Goal: Task Accomplishment & Management: Use online tool/utility

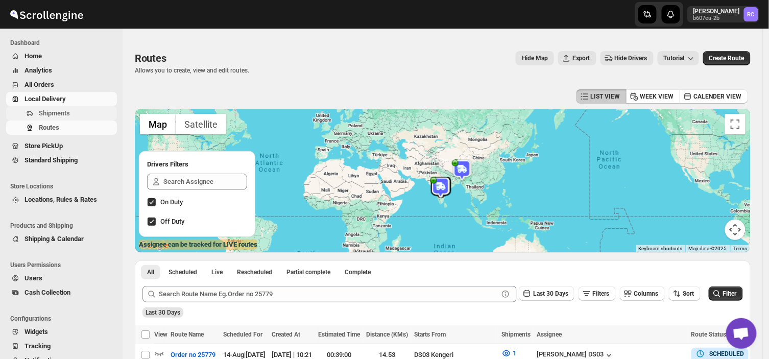
click at [61, 109] on span "Shipments" at bounding box center [54, 113] width 31 height 8
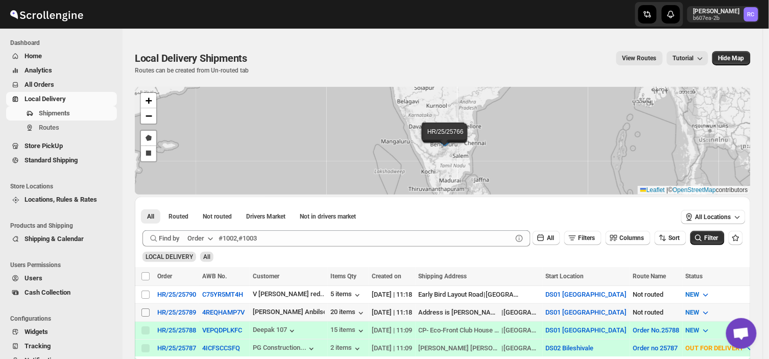
click at [144, 308] on input "Select shipment" at bounding box center [145, 312] width 8 height 8
checkbox input "true"
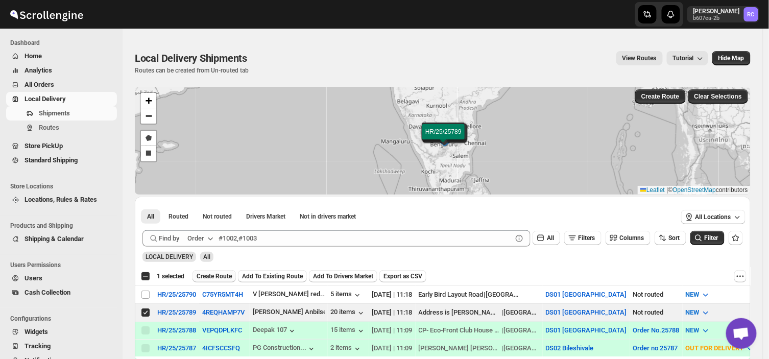
click at [212, 271] on button "Create Route" at bounding box center [213, 276] width 43 height 12
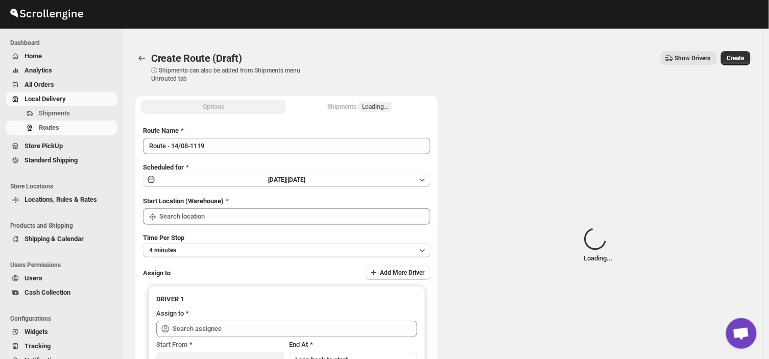
type input "DS01 [GEOGRAPHIC_DATA]"
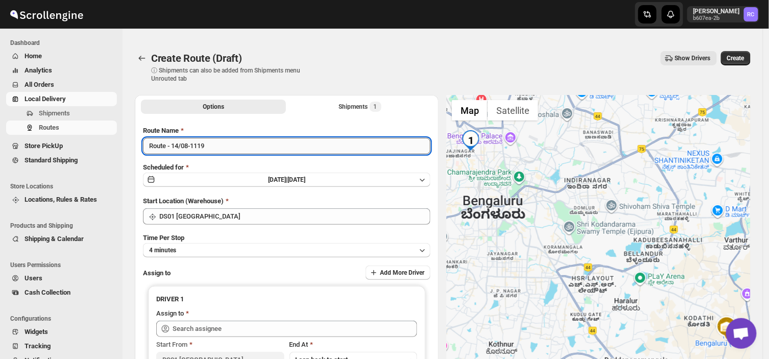
click at [212, 145] on input "Route - 14/08-1119" at bounding box center [286, 146] width 287 height 16
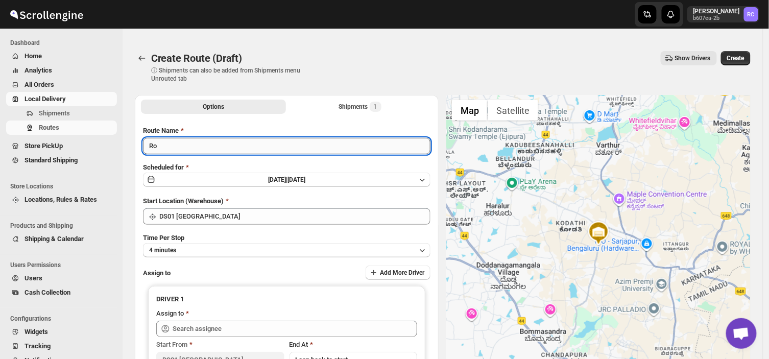
type input "R"
type input "Order no 25789"
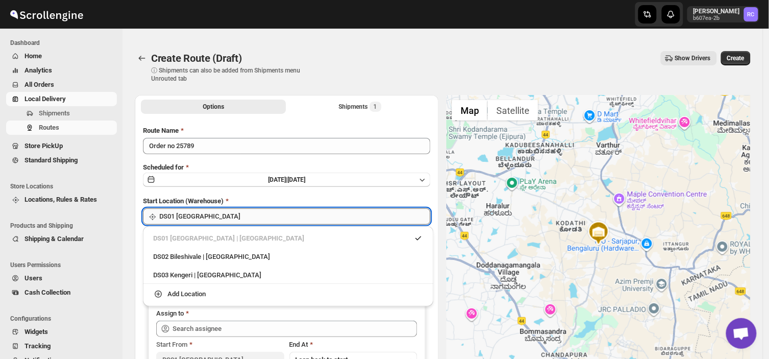
click at [230, 211] on input "DS01 [GEOGRAPHIC_DATA]" at bounding box center [294, 216] width 271 height 16
click at [186, 271] on div "DS03 Kengeri | [GEOGRAPHIC_DATA]" at bounding box center [288, 275] width 270 height 10
type input "DS03 Kengeri"
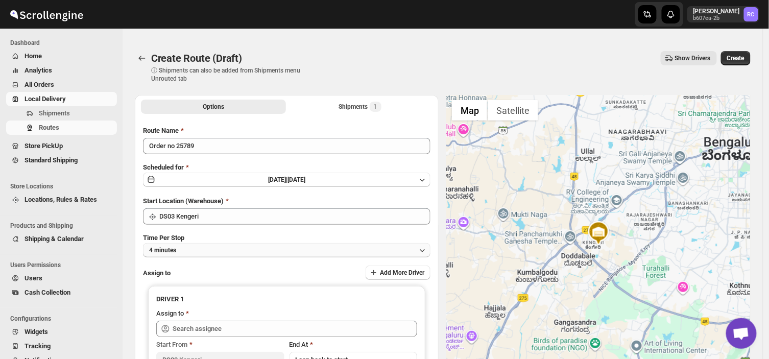
click at [187, 248] on button "4 minutes" at bounding box center [286, 250] width 287 height 14
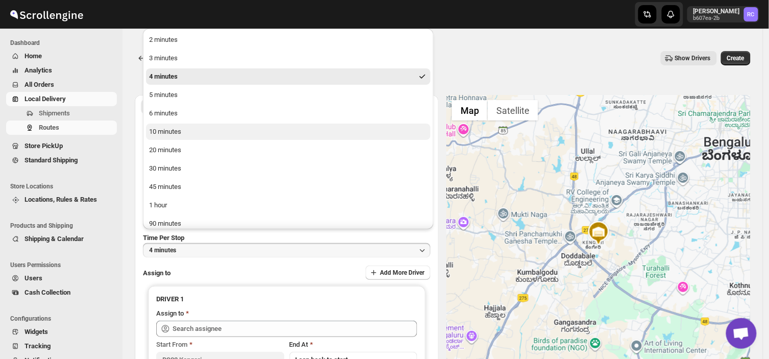
click at [161, 130] on div "10 minutes" at bounding box center [165, 132] width 32 height 10
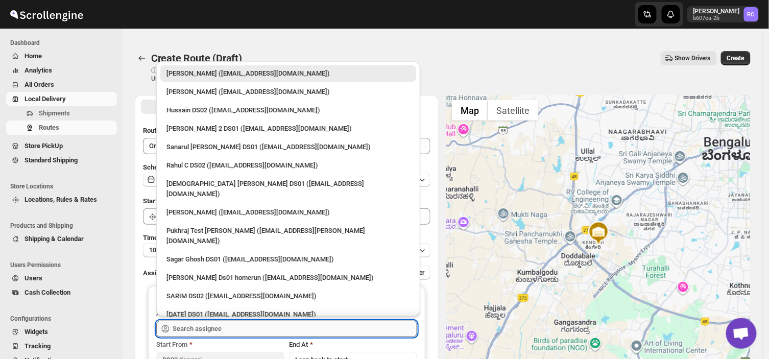
click at [230, 323] on input "text" at bounding box center [295, 329] width 245 height 16
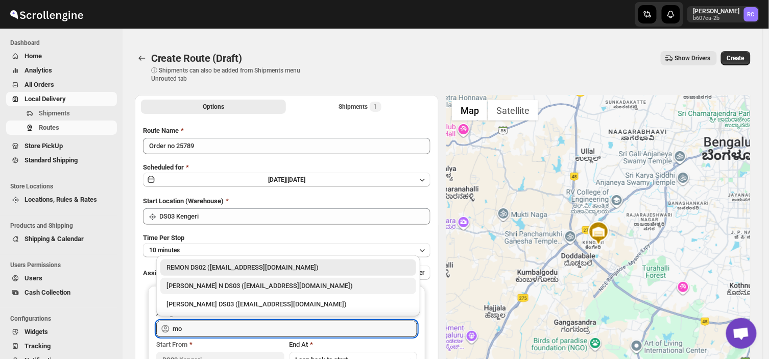
click at [220, 285] on div "[PERSON_NAME] N DS03 ([EMAIL_ADDRESS][DOMAIN_NAME])" at bounding box center [288, 286] width 244 height 10
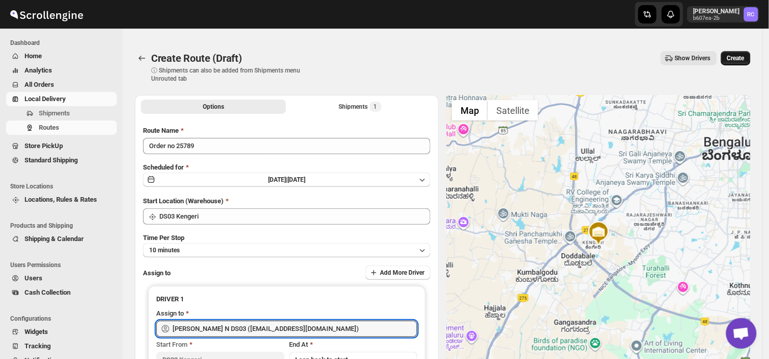
type input "[PERSON_NAME] N DS03 ([EMAIL_ADDRESS][DOMAIN_NAME])"
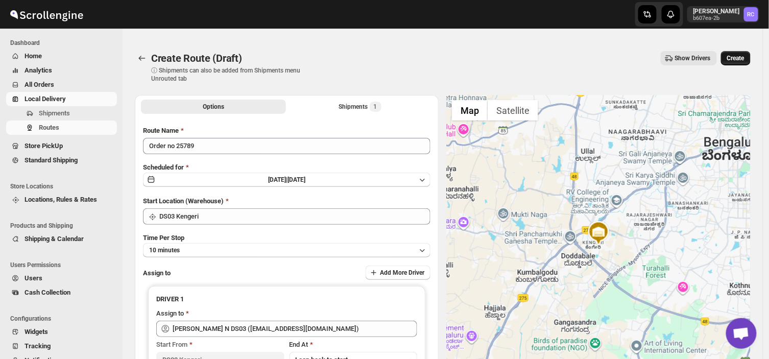
click at [744, 56] on span "Create" at bounding box center [735, 58] width 17 height 8
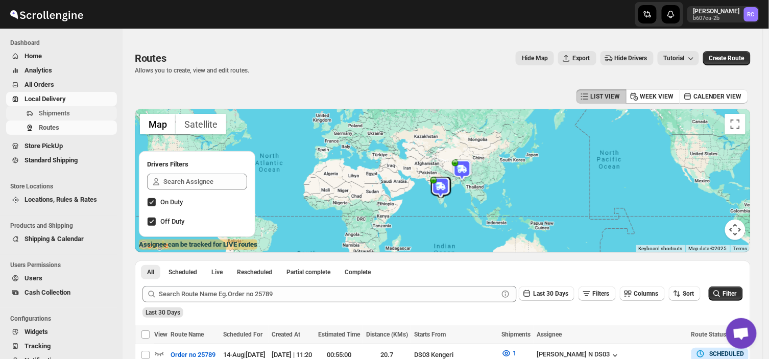
click at [74, 114] on span "Shipments" at bounding box center [77, 113] width 76 height 10
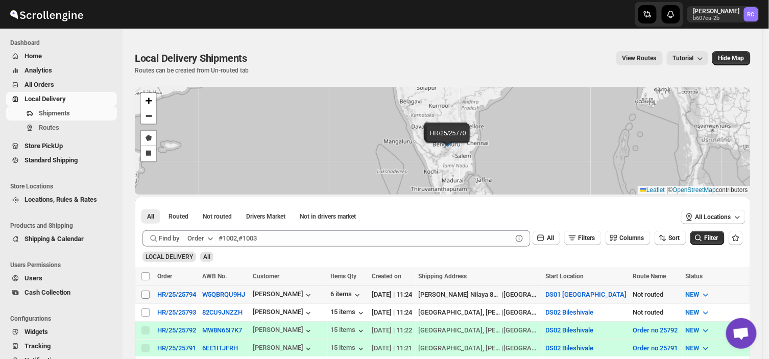
click at [145, 291] on input "Select shipment" at bounding box center [145, 294] width 8 height 8
checkbox input "true"
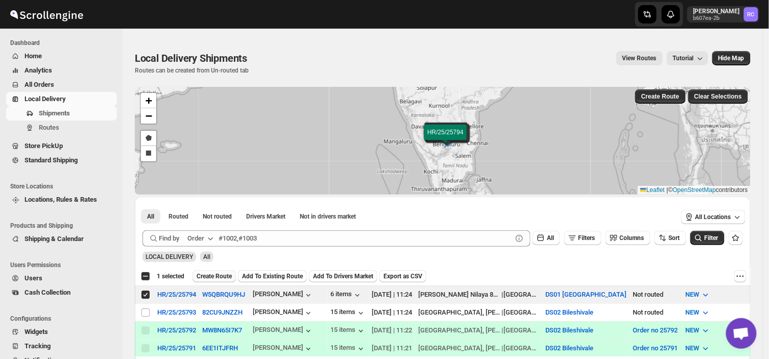
click at [221, 276] on span "Create Route" at bounding box center [214, 276] width 35 height 8
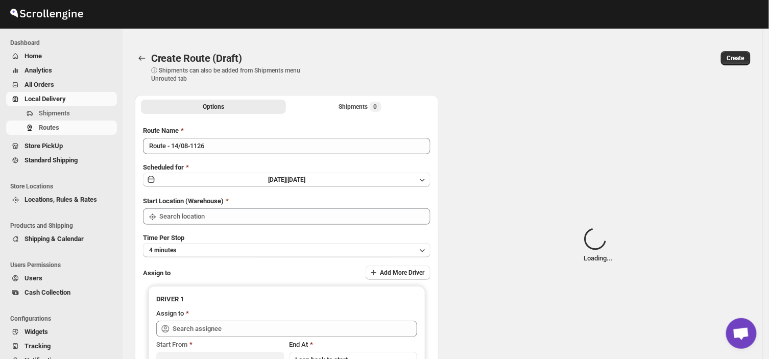
type input "Route - 14/08-1126"
type input "DS01 [GEOGRAPHIC_DATA]"
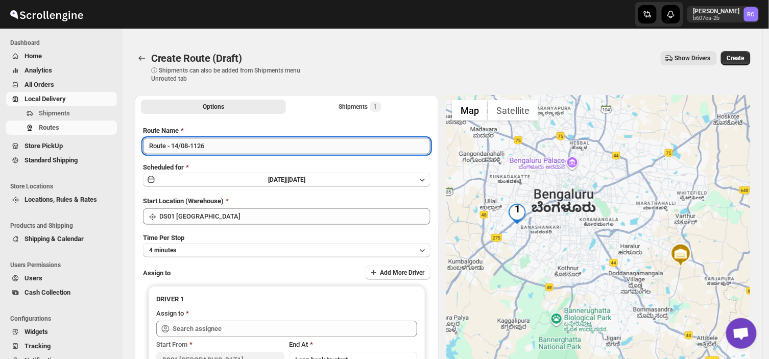
click at [216, 148] on input "Route - 14/08-1126" at bounding box center [286, 146] width 287 height 16
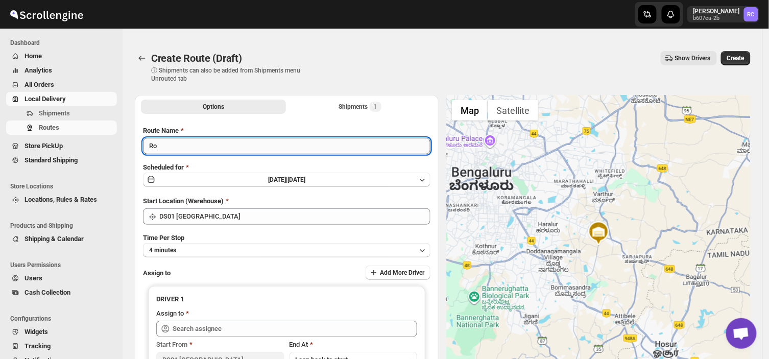
type input "R"
type input "Order no 25794"
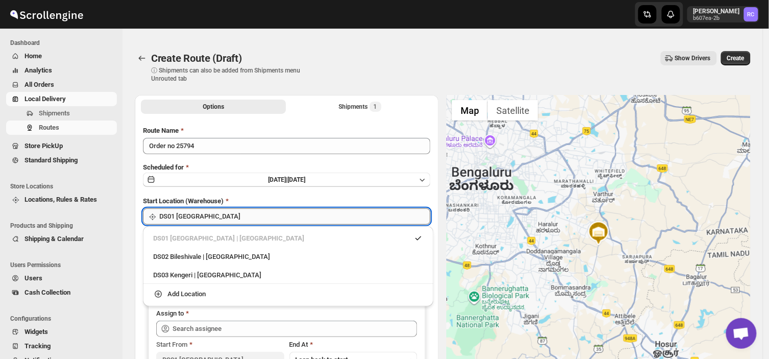
click at [225, 210] on input "DS01 [GEOGRAPHIC_DATA]" at bounding box center [294, 216] width 271 height 16
click at [196, 274] on div "DS03 Kengeri | [GEOGRAPHIC_DATA]" at bounding box center [288, 275] width 270 height 10
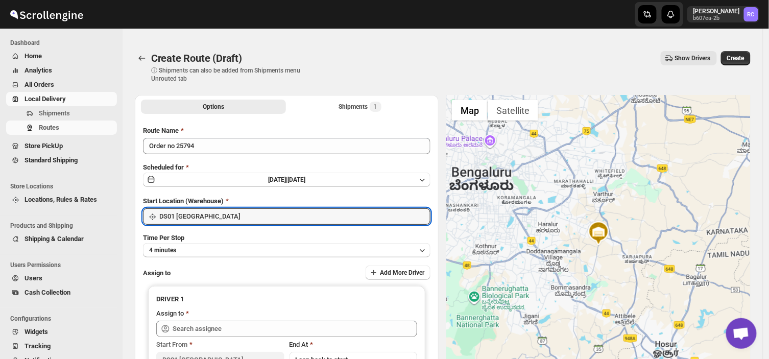
type input "DS03 Kengeri"
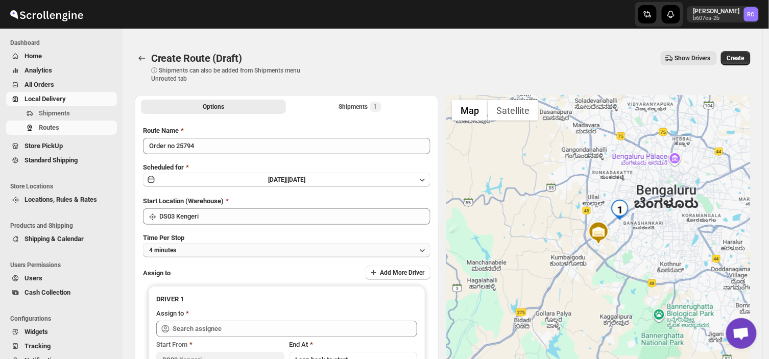
click at [206, 250] on button "4 minutes" at bounding box center [286, 250] width 287 height 14
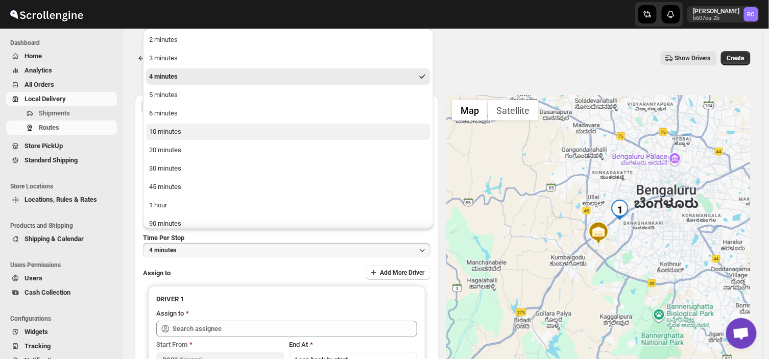
click at [172, 133] on div "10 minutes" at bounding box center [165, 132] width 32 height 10
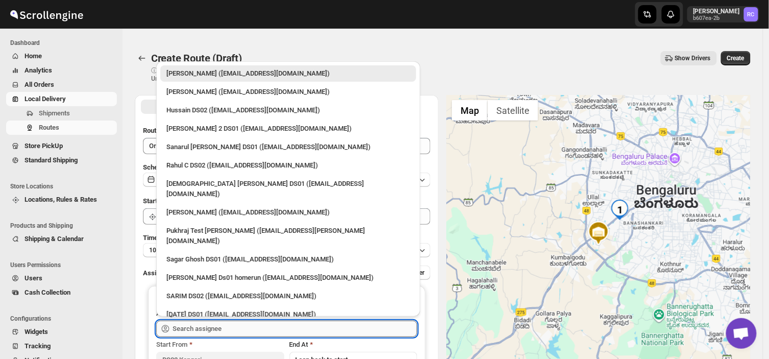
click at [235, 325] on input "text" at bounding box center [295, 329] width 245 height 16
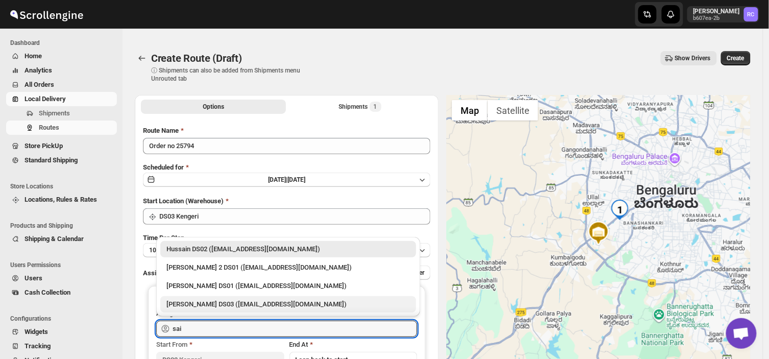
click at [225, 306] on div "[PERSON_NAME] DS03 ([EMAIL_ADDRESS][DOMAIN_NAME])" at bounding box center [288, 304] width 244 height 10
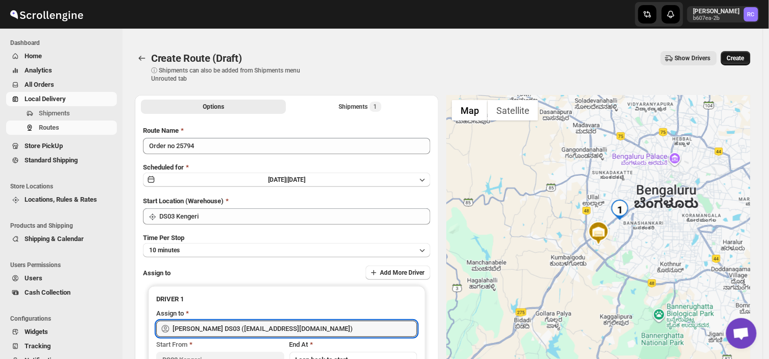
type input "[PERSON_NAME] DS03 ([EMAIL_ADDRESS][DOMAIN_NAME])"
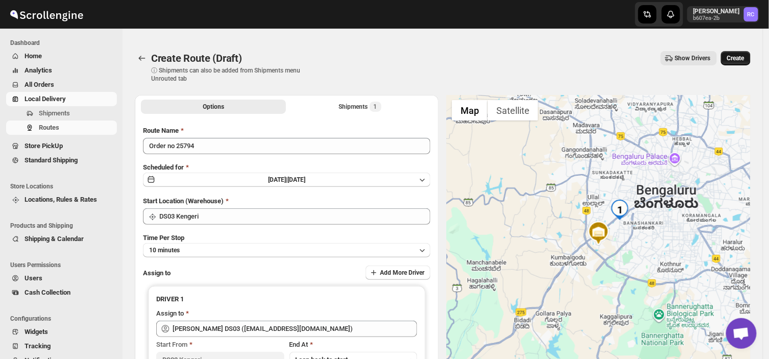
click at [738, 54] on span "Create" at bounding box center [735, 58] width 17 height 8
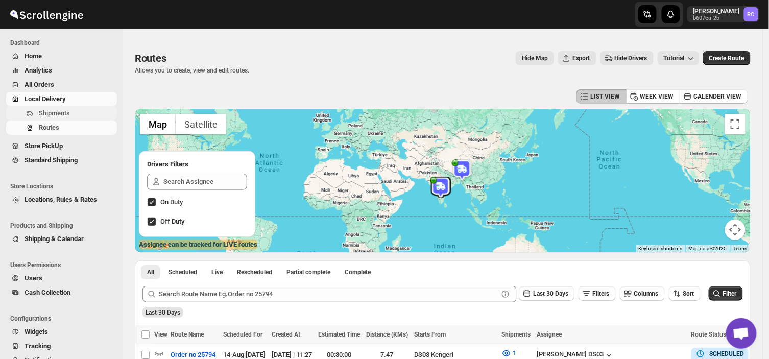
click at [73, 111] on span "Shipments" at bounding box center [77, 113] width 76 height 10
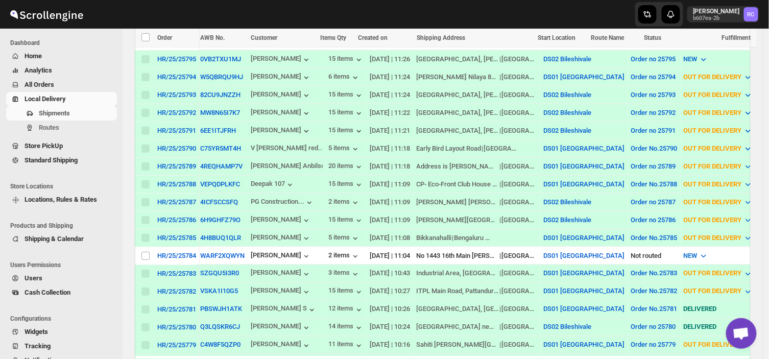
scroll to position [307, 0]
click at [145, 251] on input "Select shipment" at bounding box center [145, 255] width 8 height 8
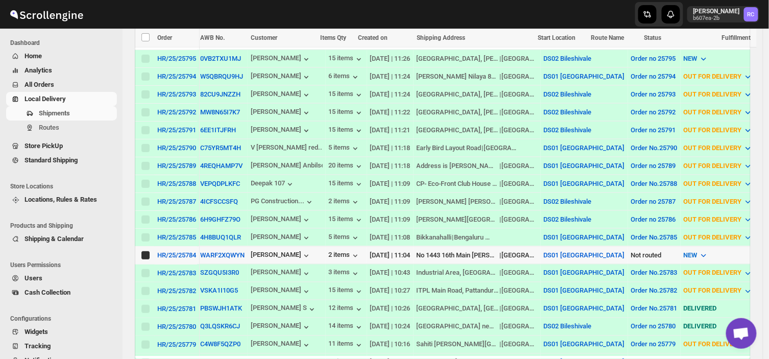
checkbox input "true"
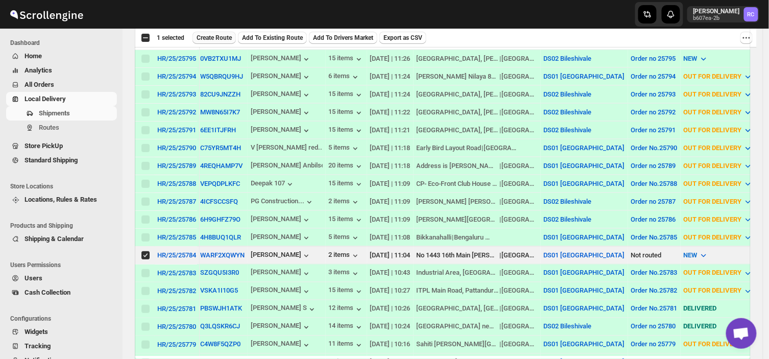
click at [221, 32] on button "Create Route" at bounding box center [213, 38] width 43 height 12
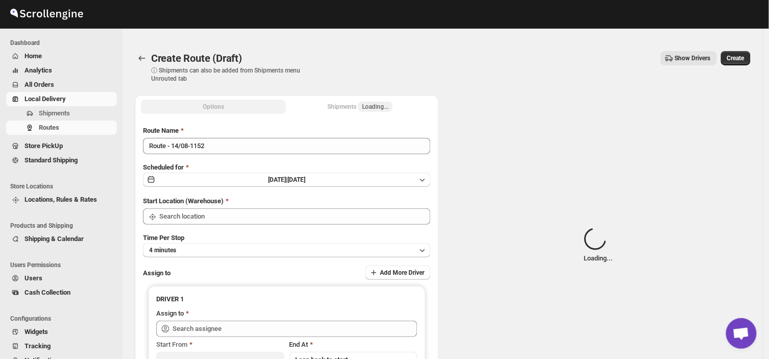
type input "DS01 [GEOGRAPHIC_DATA]"
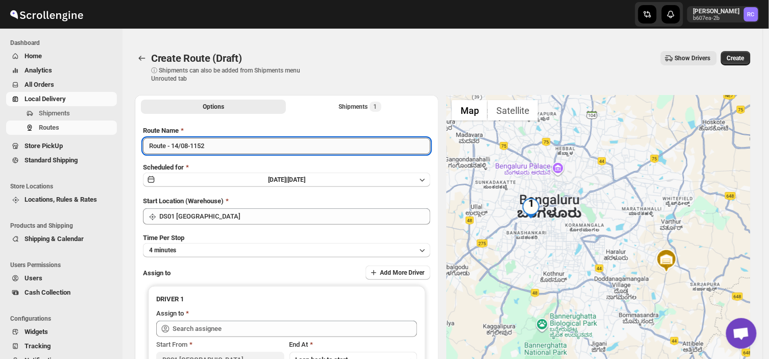
click at [211, 147] on input "Route - 14/08-1152" at bounding box center [286, 146] width 287 height 16
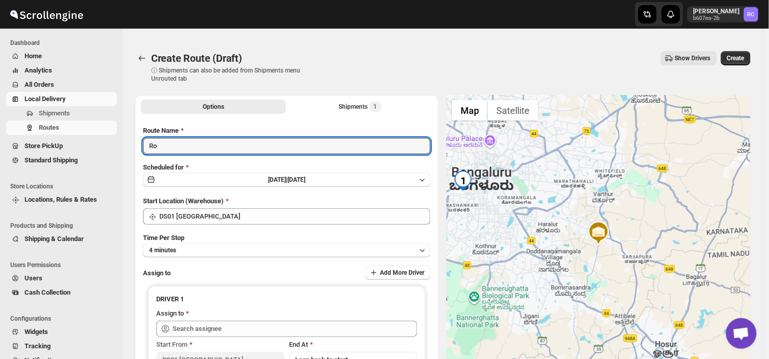
type input "R"
type input "Order no 25784"
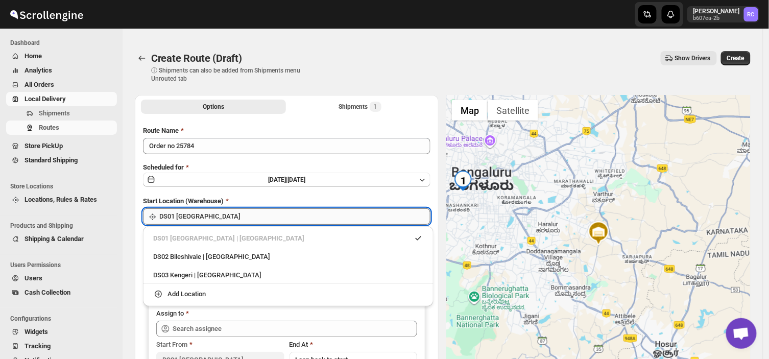
click at [209, 216] on input "DS01 [GEOGRAPHIC_DATA]" at bounding box center [294, 216] width 271 height 16
click at [177, 276] on div "DS03 Kengeri | [GEOGRAPHIC_DATA]" at bounding box center [288, 275] width 270 height 10
type input "DS03 Kengeri"
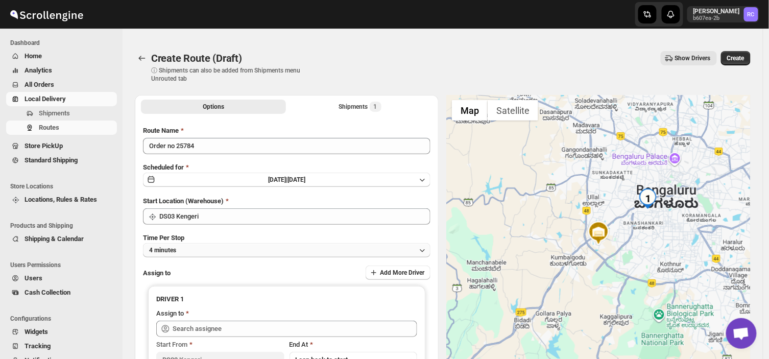
click at [204, 249] on button "4 minutes" at bounding box center [286, 250] width 287 height 14
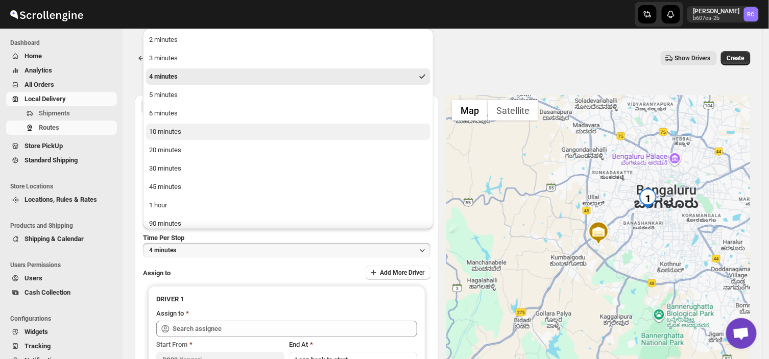
click at [191, 133] on button "10 minutes" at bounding box center [288, 132] width 284 height 16
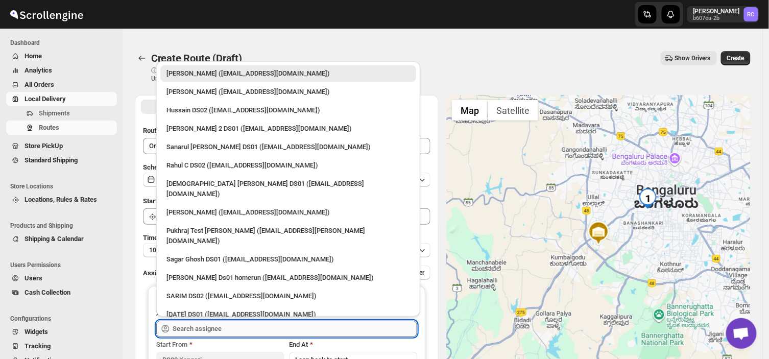
click at [248, 324] on input "text" at bounding box center [295, 329] width 245 height 16
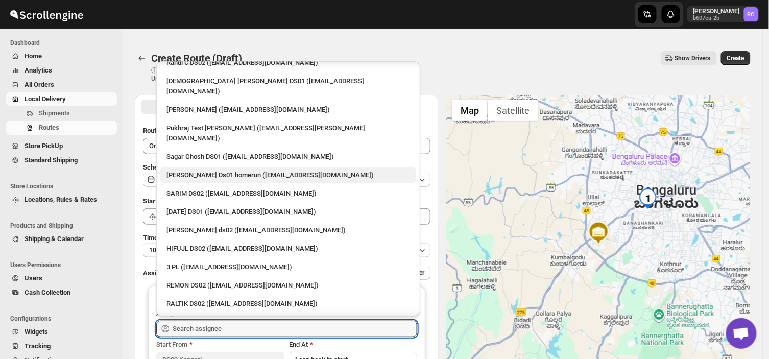
scroll to position [104, 0]
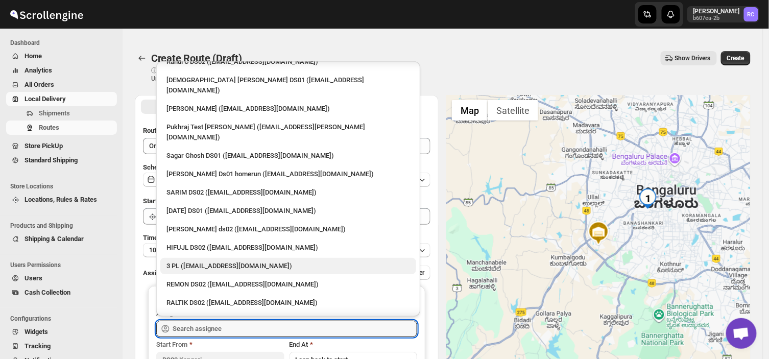
click at [236, 261] on div "3 PL ([EMAIL_ADDRESS][DOMAIN_NAME])" at bounding box center [288, 266] width 244 height 10
type input "3 PL ([EMAIL_ADDRESS][DOMAIN_NAME])"
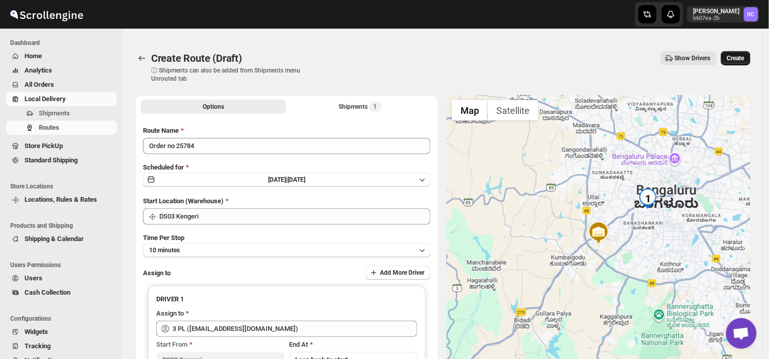
click at [737, 55] on span "Create" at bounding box center [735, 58] width 17 height 8
